Goal: Find specific page/section: Find specific page/section

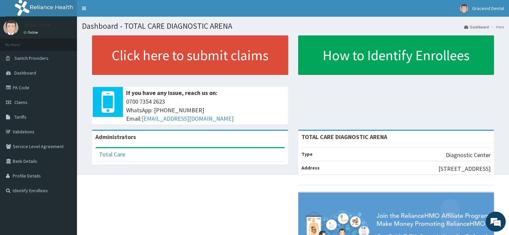
click at [21, 86] on link "PA Code" at bounding box center [38, 87] width 77 height 15
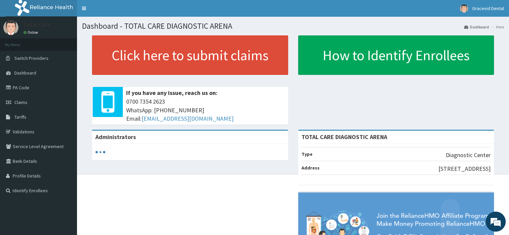
click at [26, 131] on link "Validations" at bounding box center [38, 132] width 77 height 15
